Goal: Task Accomplishment & Management: Manage account settings

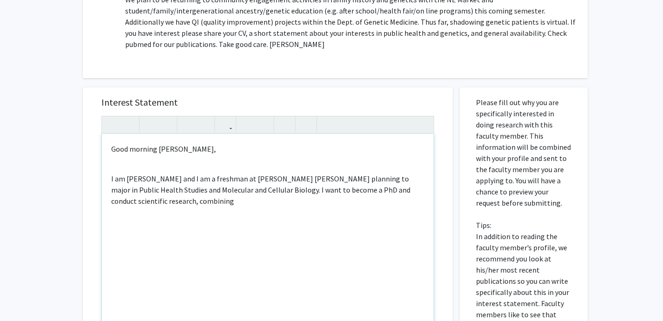
scroll to position [327, 0]
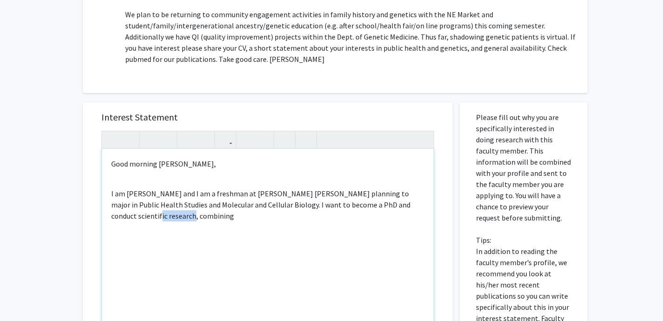
drag, startPoint x: 254, startPoint y: 216, endPoint x: 421, endPoint y: 206, distance: 167.9
click at [421, 206] on p "I am Patricia Romero and I am a freshman at Johns Hopkins planning to major in …" at bounding box center [267, 205] width 313 height 34
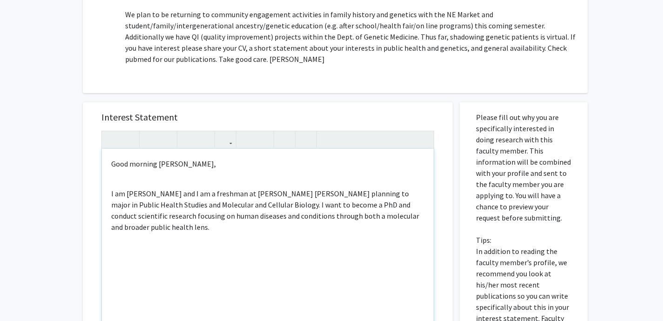
click at [292, 217] on p "I am Patricia Romero and I am a freshman at Johns Hopkins planning to major in …" at bounding box center [267, 210] width 313 height 45
type textarea "<p>Good morning Dr. Bodurtha,&nbsp;</p><br><p>I am Patricia Romero and I am a f…"
click at [269, 244] on div "Good morning Dr. Bodurtha, I am Patricia Romero and I am a freshman at Johns Ho…" at bounding box center [268, 255] width 332 height 213
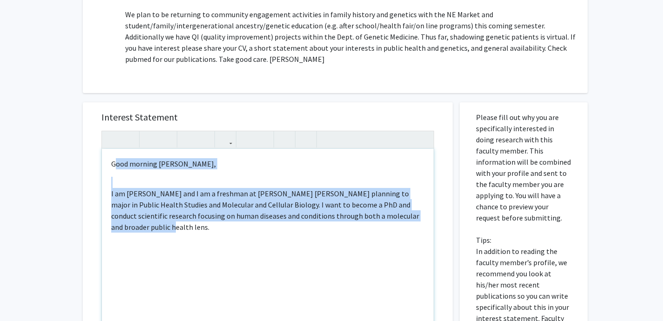
drag, startPoint x: 262, startPoint y: 241, endPoint x: 117, endPoint y: 161, distance: 165.6
click at [117, 161] on div "Good morning Dr. Bodurtha, I am Patricia Romero and I am a freshman at Johns Ho…" at bounding box center [268, 255] width 332 height 213
drag, startPoint x: 107, startPoint y: 161, endPoint x: 162, endPoint y: 242, distance: 97.9
click at [162, 242] on div "Good morning Dr. Bodurtha, I am Patricia Romero and I am a freshman at Johns Ho…" at bounding box center [268, 255] width 332 height 213
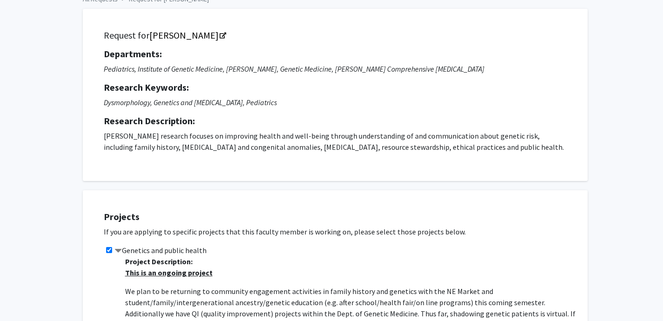
scroll to position [0, 0]
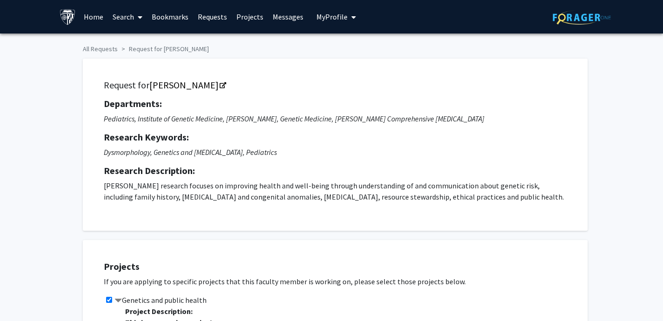
click at [334, 16] on span "My Profile" at bounding box center [332, 16] width 31 height 9
click at [357, 46] on span "[PERSON_NAME]" at bounding box center [374, 43] width 56 height 10
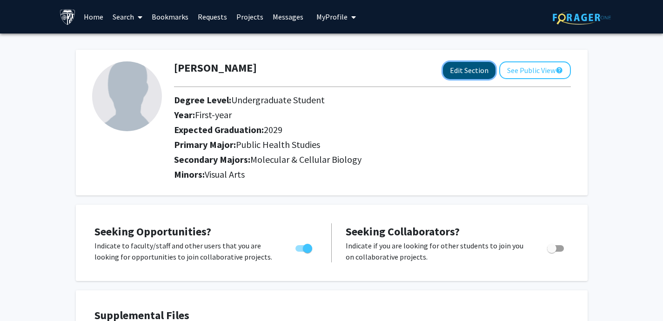
click at [465, 78] on button "Edit Section" at bounding box center [469, 70] width 53 height 17
select select "first-year"
select select "2029"
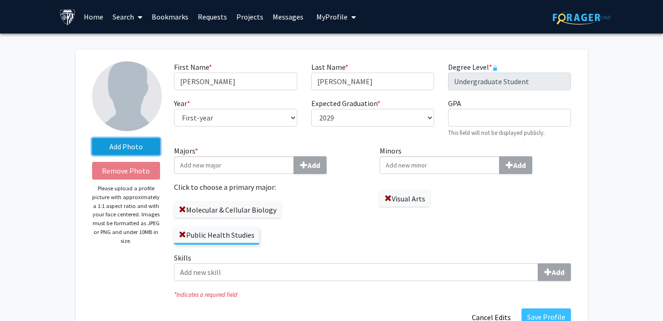
click at [125, 148] on label "Add Photo" at bounding box center [126, 146] width 68 height 17
click at [0, 0] on input "Add Photo" at bounding box center [0, 0] width 0 height 0
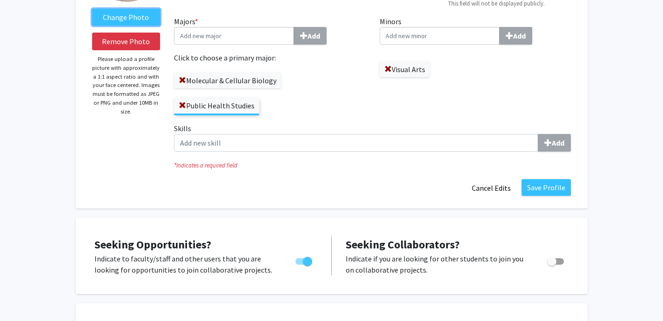
scroll to position [134, 0]
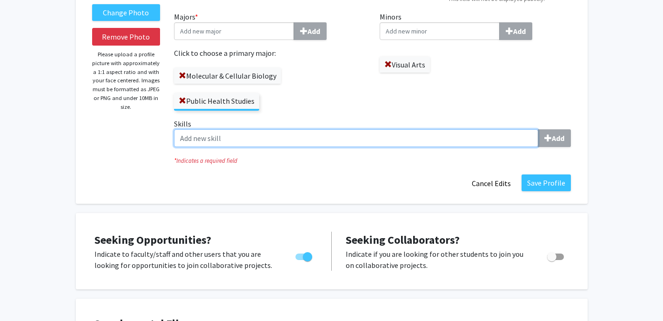
click at [283, 143] on input "Skills Add" at bounding box center [356, 138] width 364 height 18
type input "nuclear magnetic resonance (NMR)"
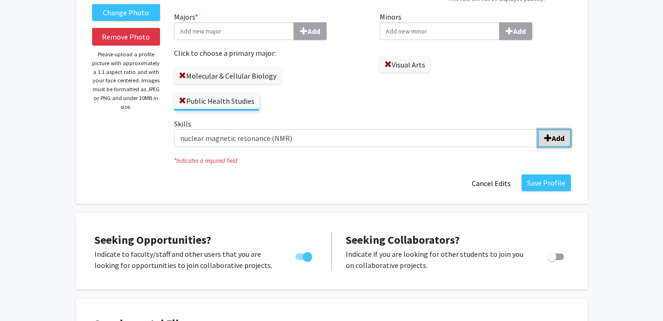
click at [560, 137] on b "Add" at bounding box center [558, 138] width 13 height 9
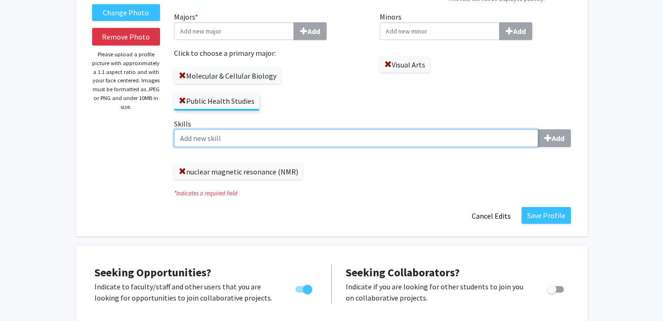
click at [316, 135] on input "Skills Add" at bounding box center [356, 138] width 364 height 18
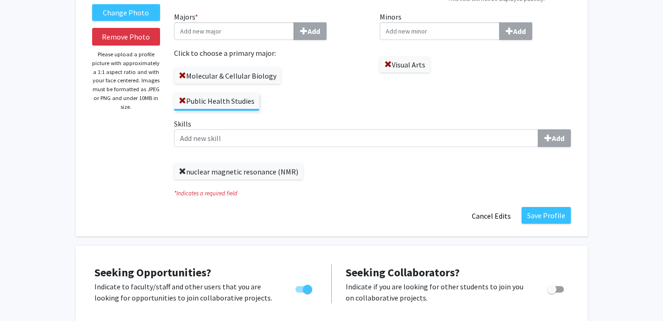
click at [182, 169] on span at bounding box center [182, 171] width 7 height 7
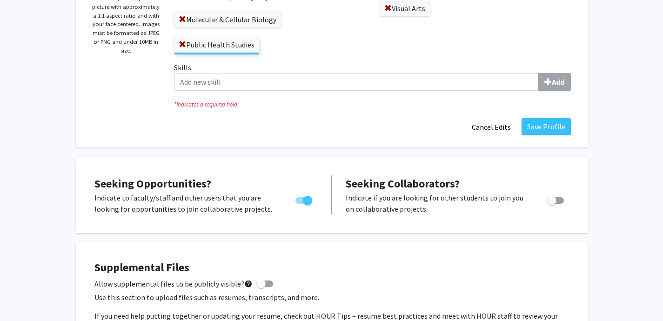
scroll to position [188, 0]
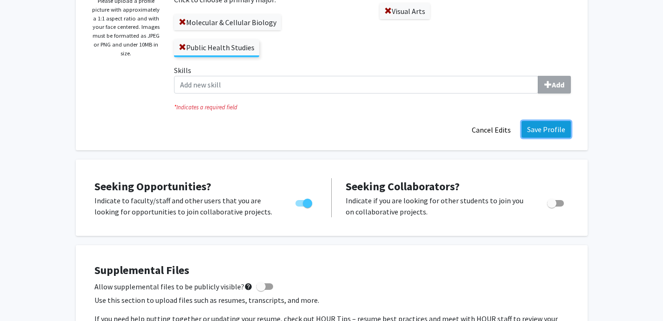
click at [531, 125] on button "Save Profile" at bounding box center [546, 129] width 49 height 17
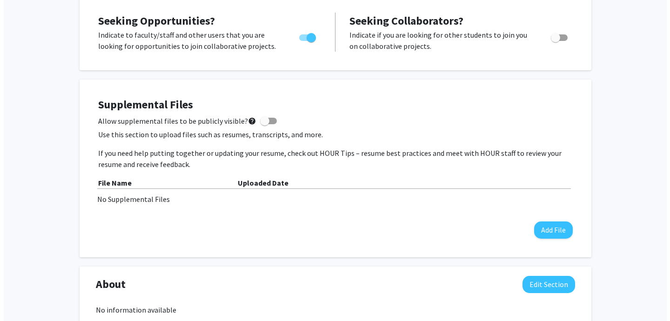
scroll to position [235, 0]
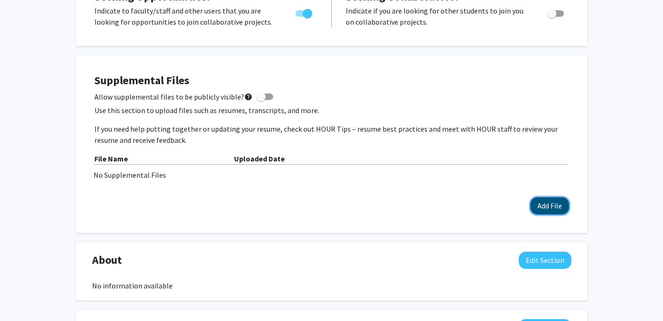
click at [545, 203] on button "Add File" at bounding box center [550, 205] width 39 height 17
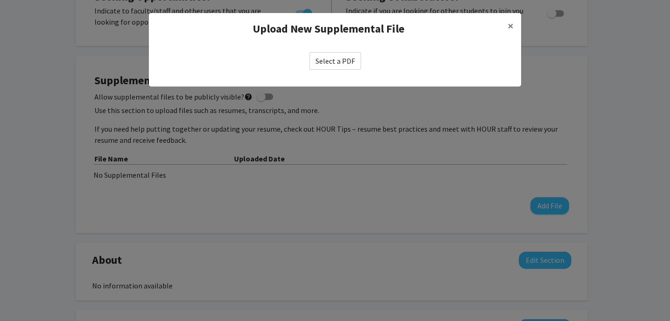
click at [337, 63] on label "Select a PDF" at bounding box center [336, 61] width 52 height 18
click at [0, 0] on input "Select a PDF" at bounding box center [0, 0] width 0 height 0
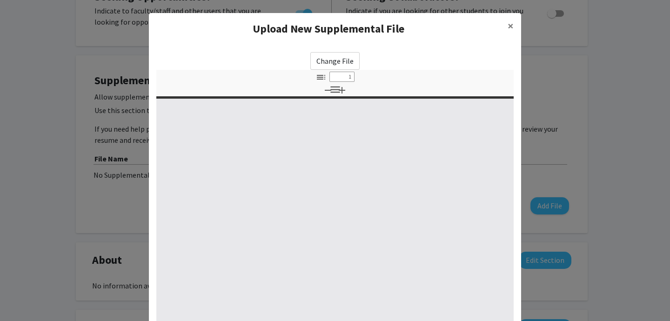
select select "custom"
type input "0"
select select "custom"
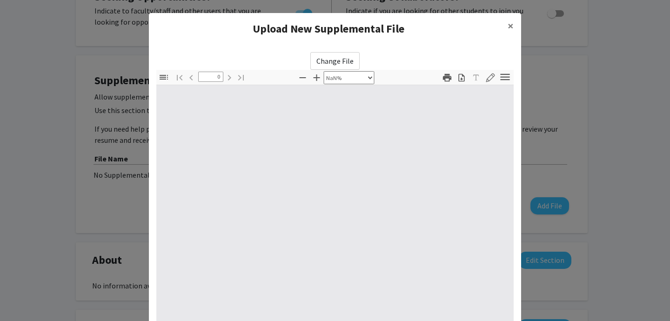
scroll to position [120, 0]
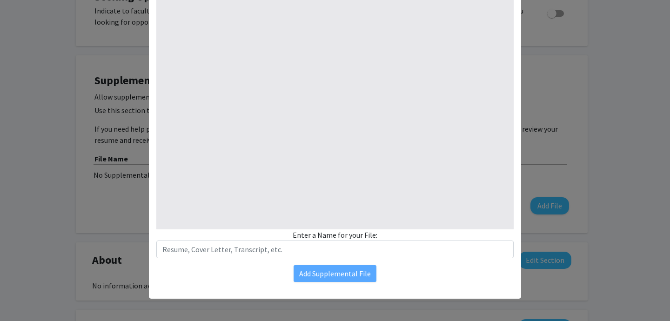
type input "1"
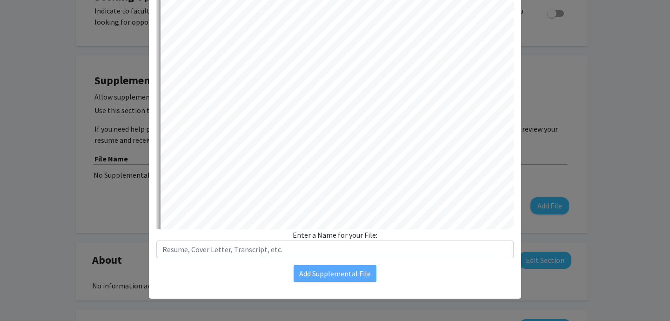
select select "auto"
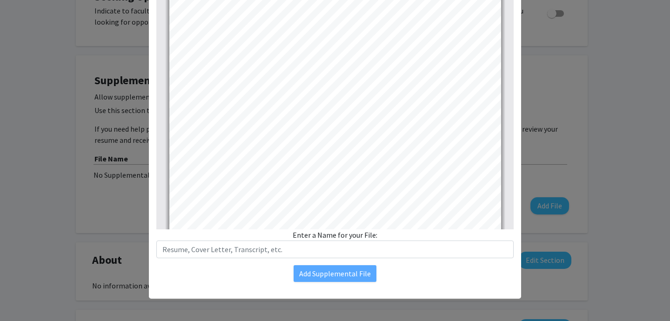
scroll to position [0, 0]
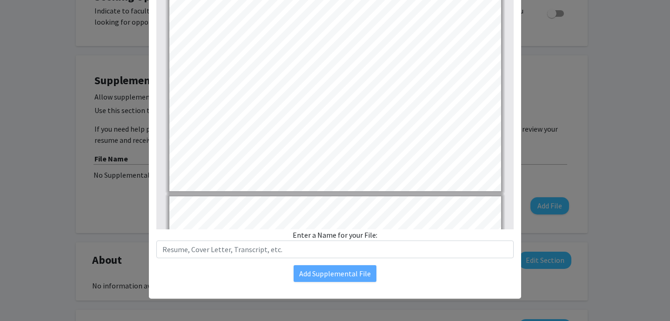
type input "2"
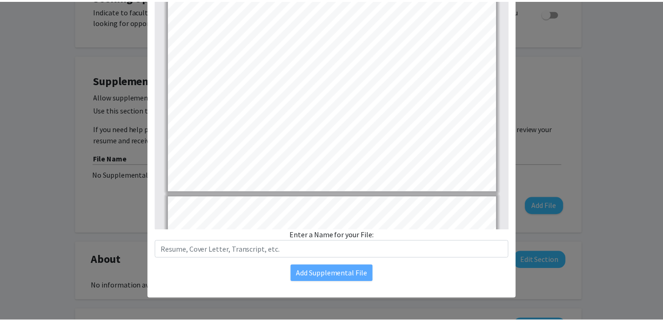
scroll to position [422, 0]
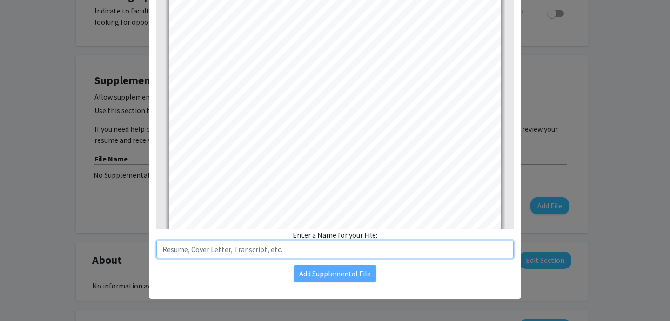
click at [330, 246] on input "text" at bounding box center [334, 250] width 357 height 18
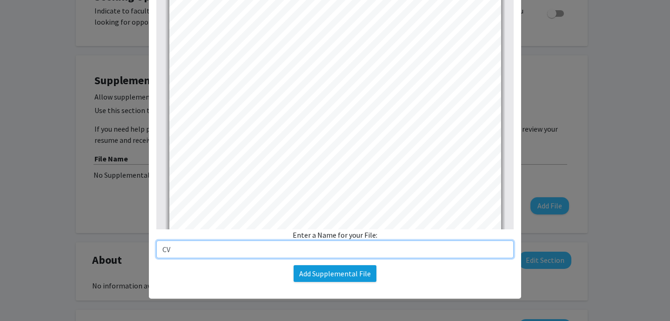
type input "CV"
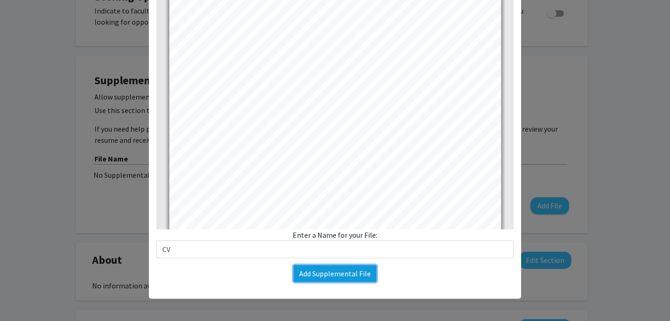
click at [330, 276] on button "Add Supplemental File" at bounding box center [335, 273] width 83 height 17
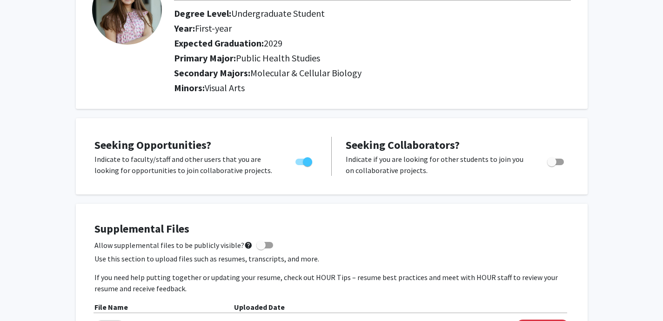
scroll to position [0, 0]
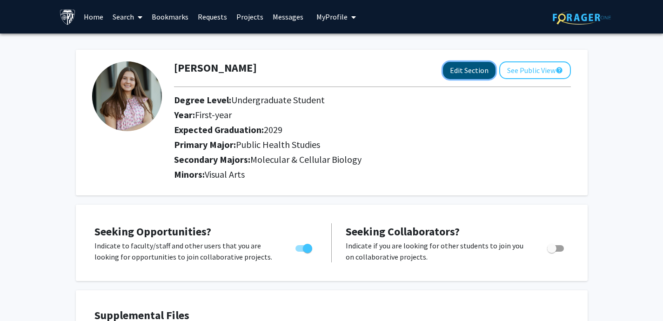
click at [465, 67] on button "Edit Section" at bounding box center [469, 70] width 53 height 17
select select "first-year"
select select "2029"
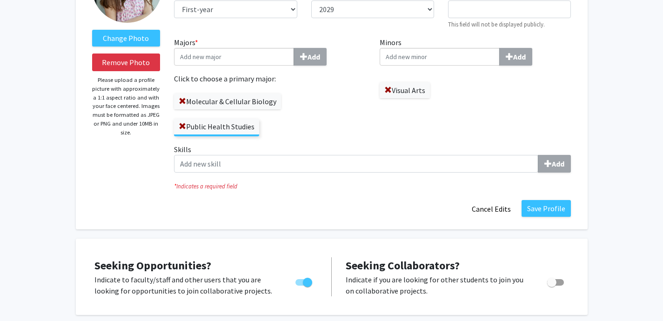
scroll to position [127, 0]
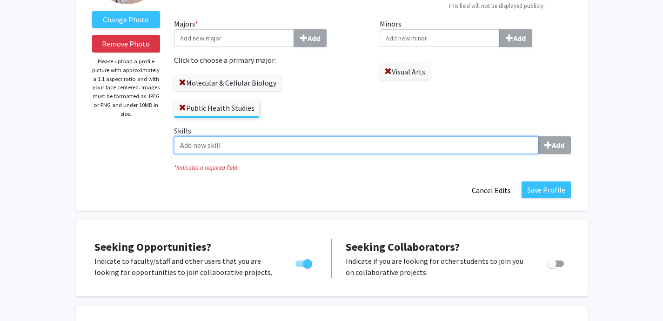
click at [243, 149] on input "Skills Add" at bounding box center [356, 145] width 364 height 18
type input "Nuclear Magnetic Resonance (NMR)"
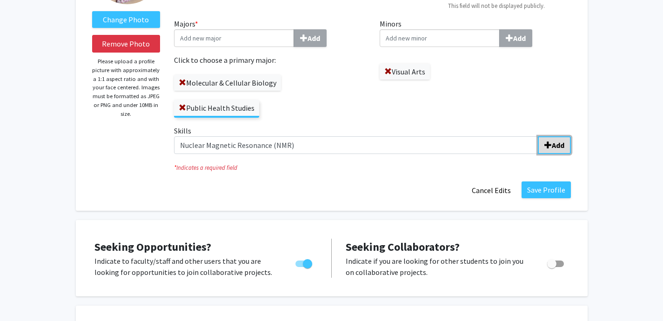
click at [546, 144] on span "submit" at bounding box center [548, 145] width 7 height 7
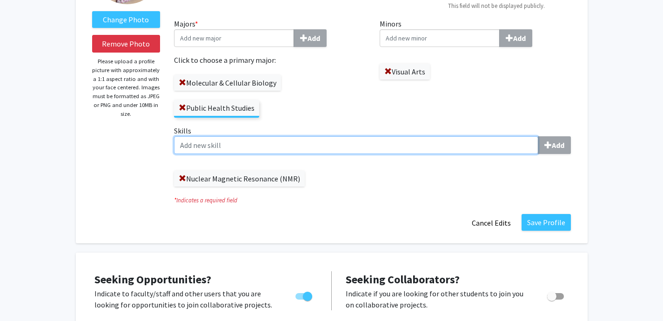
click at [266, 138] on input "Skills Add" at bounding box center [356, 145] width 364 height 18
type input "Dynamic Light Scattering (DLS)"
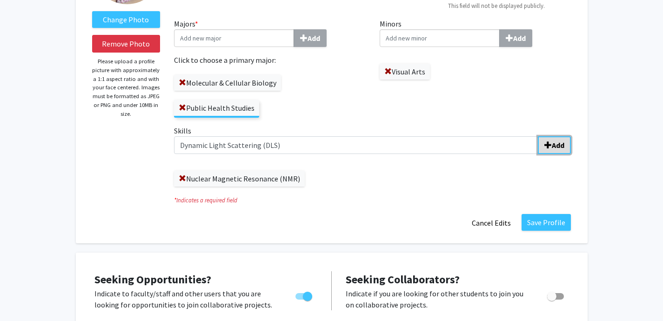
click at [548, 142] on span "submit" at bounding box center [548, 145] width 7 height 7
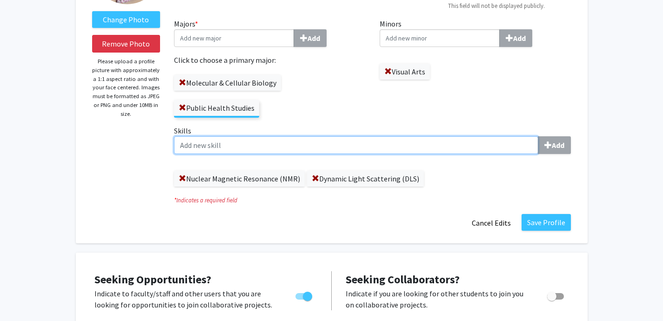
click at [216, 142] on input "Skills Add" at bounding box center [356, 145] width 364 height 18
click at [191, 143] on input "Fluorescense" at bounding box center [356, 145] width 364 height 18
type input "Fluorescence Spectroscopy"
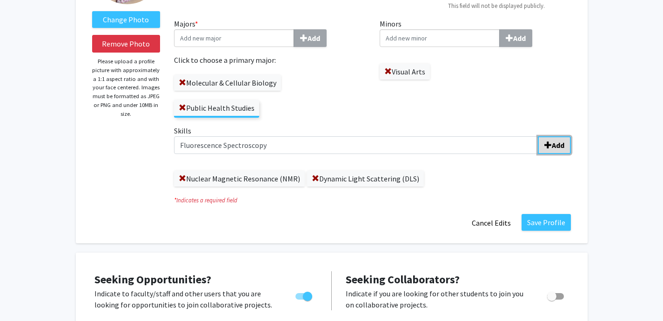
click at [558, 144] on b "Add" at bounding box center [558, 145] width 13 height 9
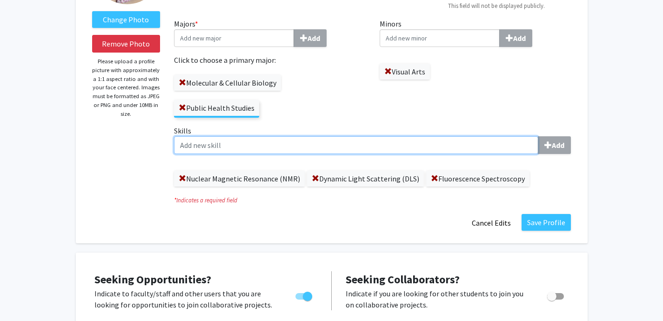
click at [208, 140] on input "Skills Add" at bounding box center [356, 145] width 364 height 18
type input "Nanoparticle synthesis"
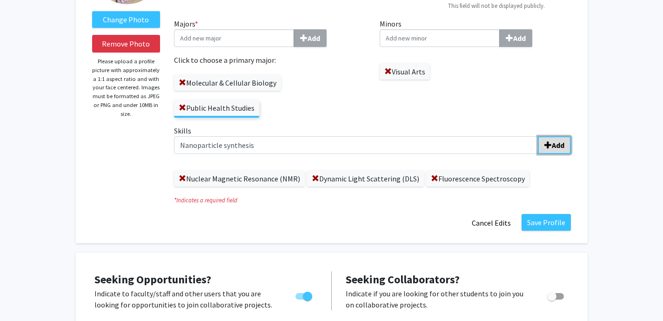
click at [543, 148] on button "Add" at bounding box center [554, 145] width 33 height 18
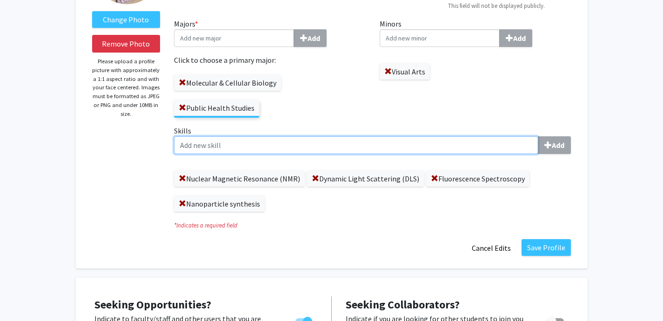
click at [332, 147] on input "Skills Add" at bounding box center [356, 145] width 364 height 18
type input "Ionic liquid synthesis"
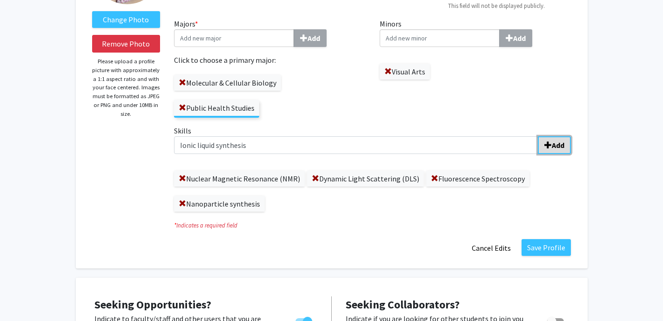
click at [559, 150] on button "Add" at bounding box center [554, 145] width 33 height 18
click at [356, 155] on div "Skills Add Nuclear Magnetic Resonance (NMR) Dynamic Light Scattering (DLS) Fluo…" at bounding box center [372, 168] width 397 height 87
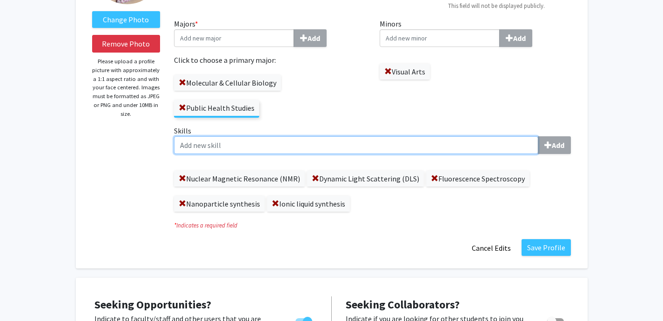
click at [352, 147] on input "Skills Add" at bounding box center [356, 145] width 364 height 18
type input "Statistical analysis with JMP"
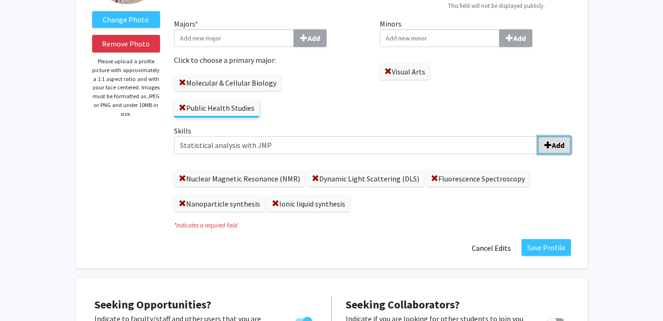
click at [550, 142] on span "submit" at bounding box center [548, 145] width 7 height 7
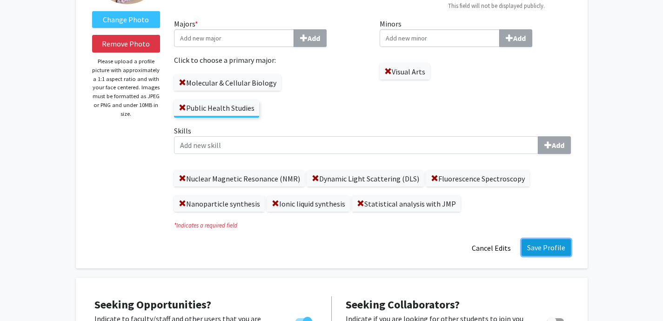
click at [538, 242] on button "Save Profile" at bounding box center [546, 247] width 49 height 17
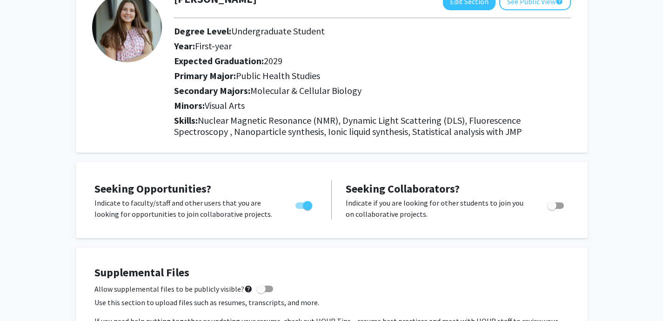
scroll to position [0, 0]
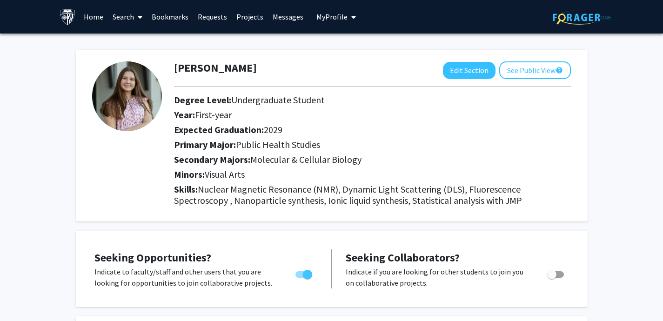
click at [172, 15] on link "Bookmarks" at bounding box center [170, 16] width 46 height 33
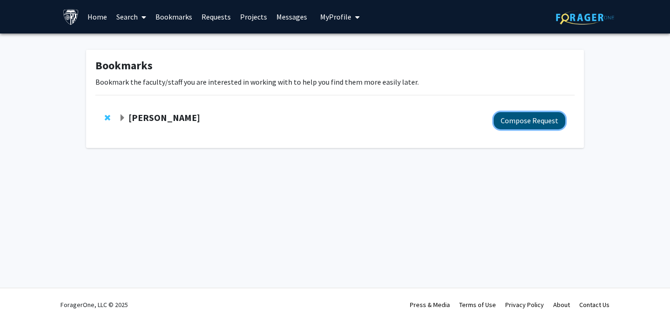
click at [522, 118] on button "Compose Request" at bounding box center [530, 120] width 72 height 17
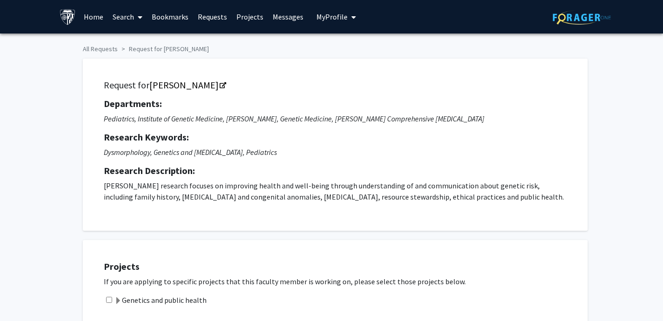
click at [191, 47] on li "Request for Joann Bodurtha" at bounding box center [163, 49] width 91 height 10
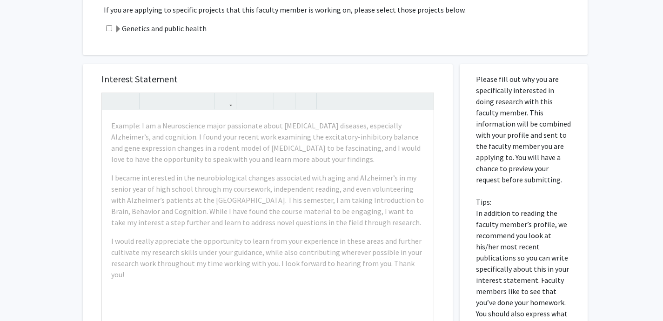
scroll to position [273, 0]
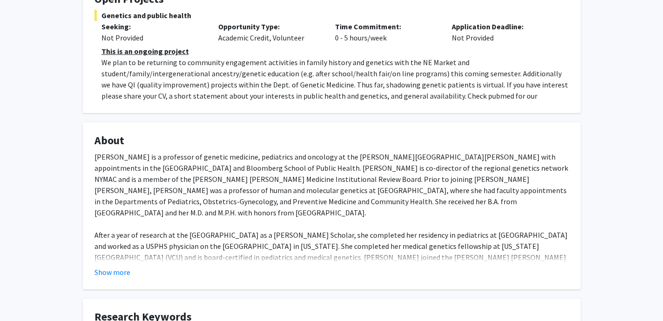
scroll to position [201, 0]
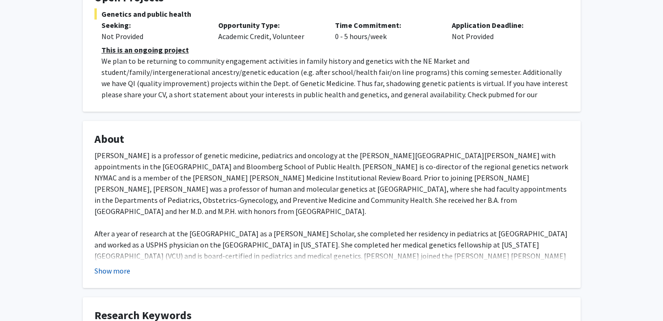
click at [114, 271] on button "Show more" at bounding box center [112, 270] width 36 height 11
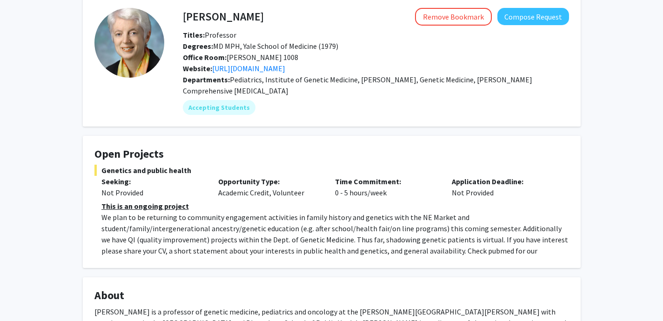
scroll to position [0, 0]
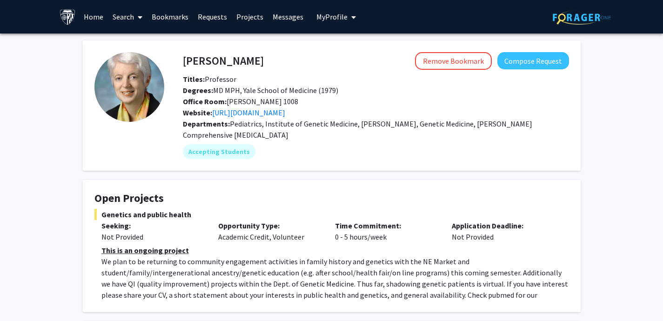
click at [348, 18] on span "My profile dropdown to access profile and logout" at bounding box center [352, 17] width 8 height 33
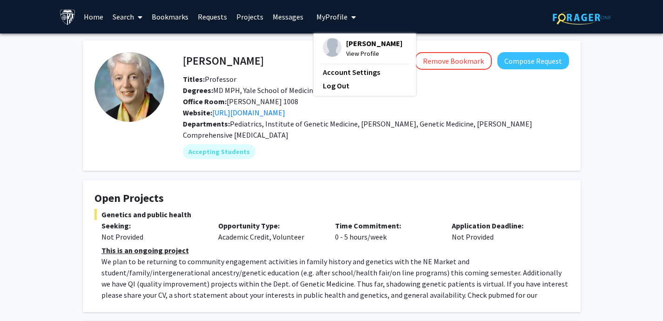
click at [351, 51] on span "View Profile" at bounding box center [374, 53] width 56 height 10
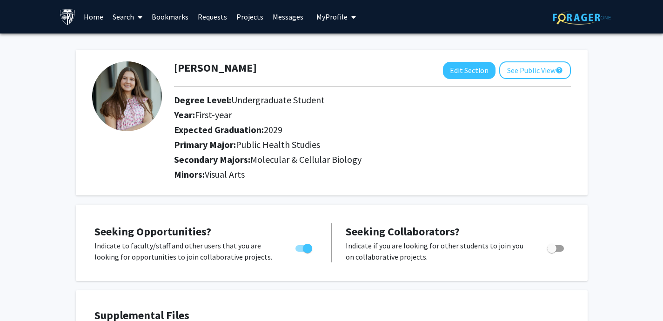
click at [136, 18] on span at bounding box center [138, 17] width 8 height 33
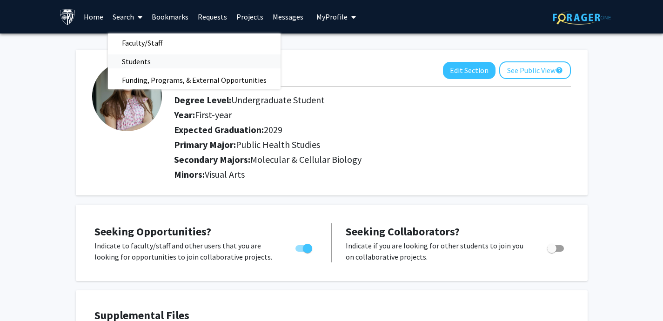
click at [138, 61] on span "Students" at bounding box center [136, 61] width 57 height 19
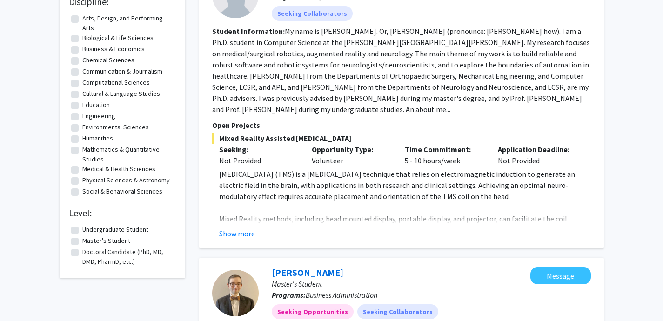
scroll to position [178, 0]
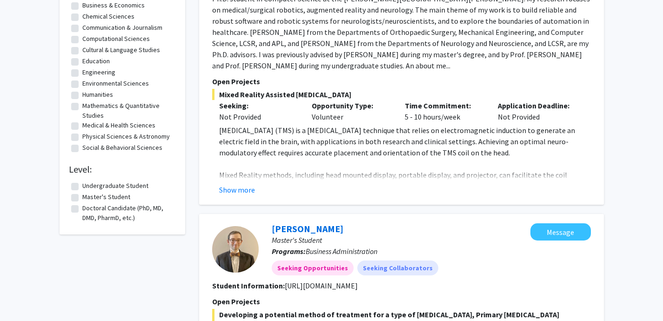
click at [102, 188] on label "Undergraduate Student" at bounding box center [115, 186] width 66 height 10
click at [88, 187] on input "Undergraduate Student" at bounding box center [85, 184] width 6 height 6
checkbox input "true"
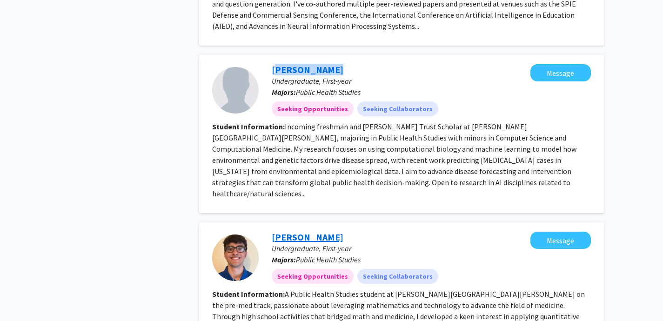
scroll to position [889, 0]
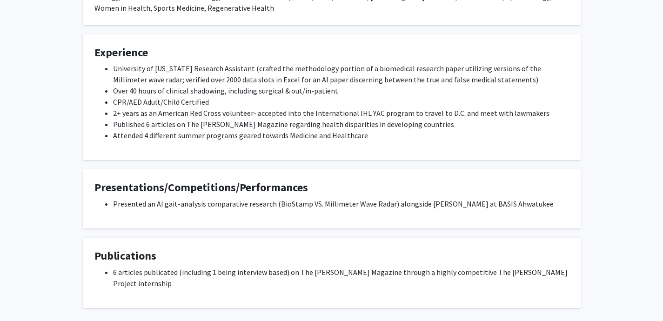
scroll to position [357, 0]
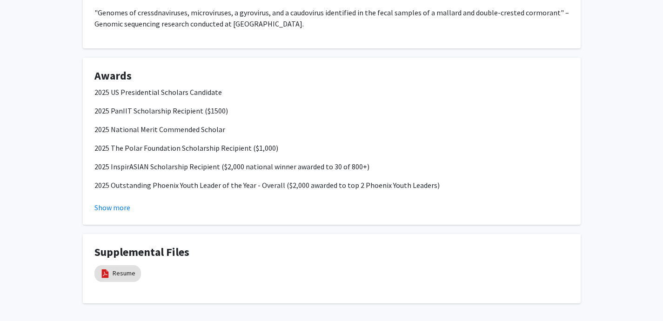
scroll to position [876, 0]
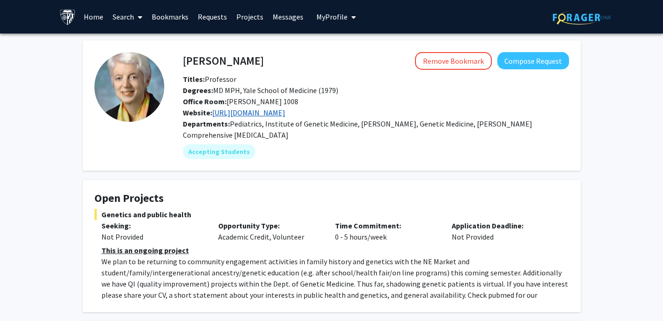
click at [266, 112] on link "https://www.hopkinsmedicine.org/institute-genetic-medicine/" at bounding box center [248, 112] width 73 height 9
drag, startPoint x: 258, startPoint y: 58, endPoint x: 184, endPoint y: 59, distance: 74.5
click at [184, 59] on h4 "Joann Bodurtha" at bounding box center [223, 60] width 81 height 17
copy h4 "Joann Bodurtha"
click at [184, 13] on link "Bookmarks" at bounding box center [170, 16] width 46 height 33
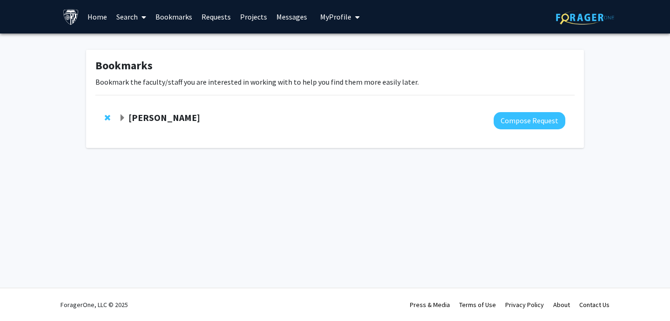
click at [171, 117] on strong "Joann Bodurtha" at bounding box center [164, 118] width 72 height 12
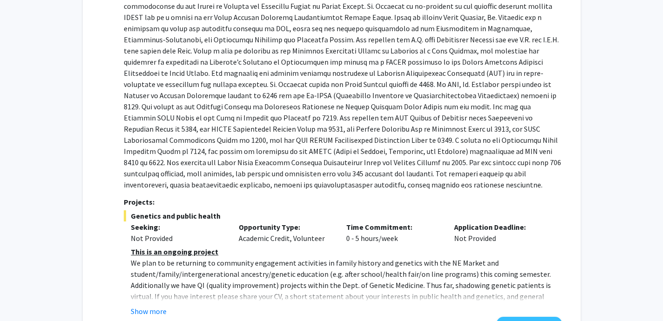
scroll to position [238, 0]
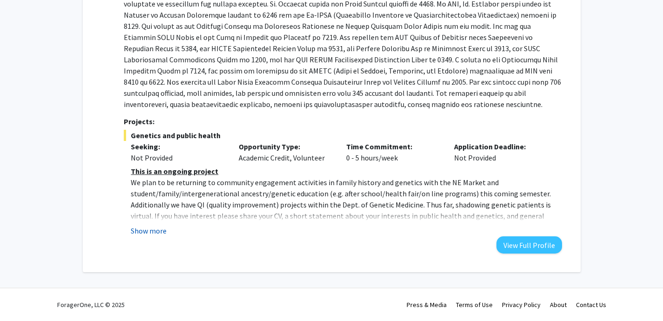
click at [150, 233] on button "Show more" at bounding box center [149, 230] width 36 height 11
